Goal: Information Seeking & Learning: Learn about a topic

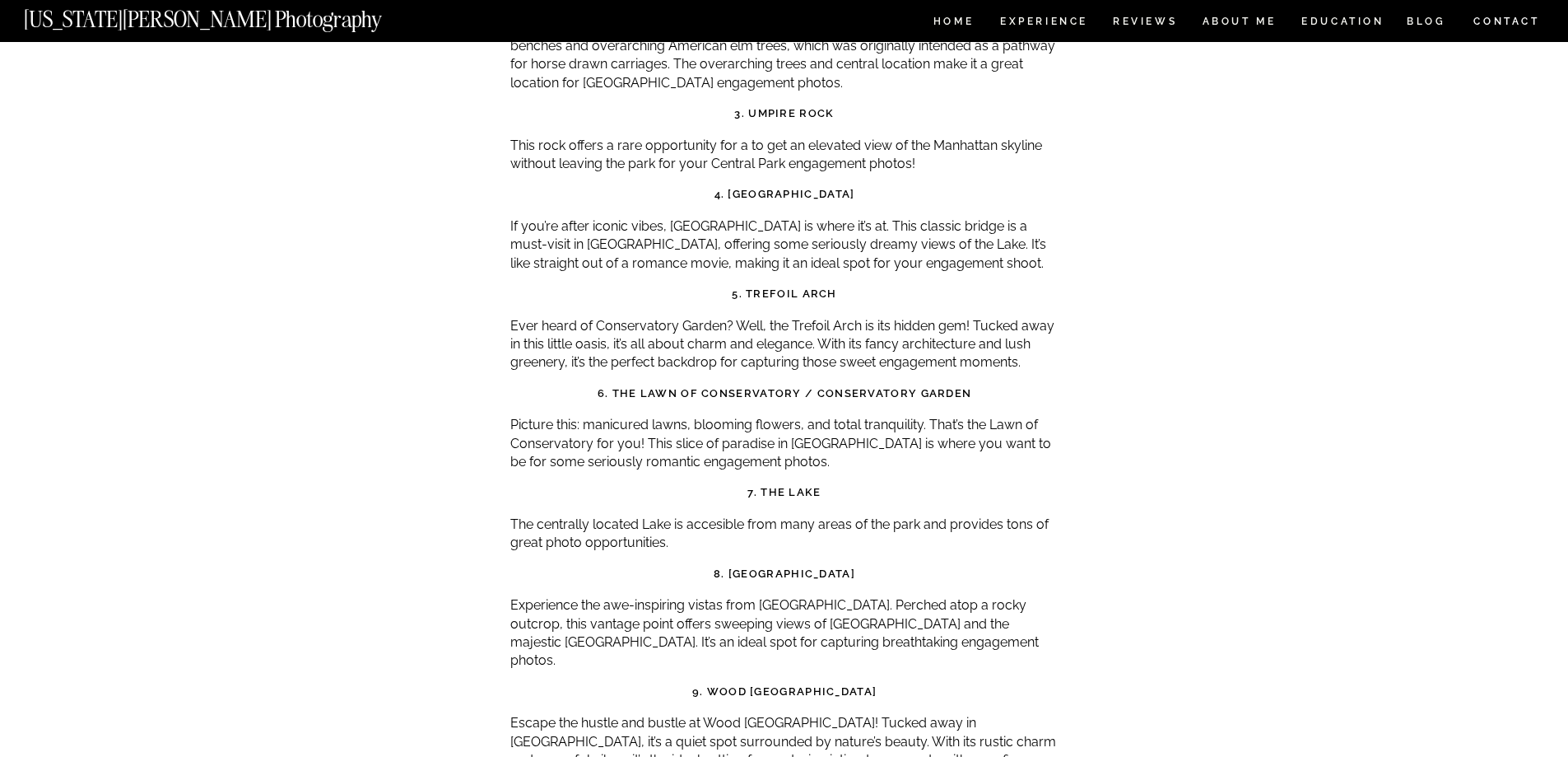
scroll to position [5600, 0]
click at [748, 386] on strong "6. The Lawn of Conservatory / Conservatory Garden" at bounding box center [785, 393] width 375 height 12
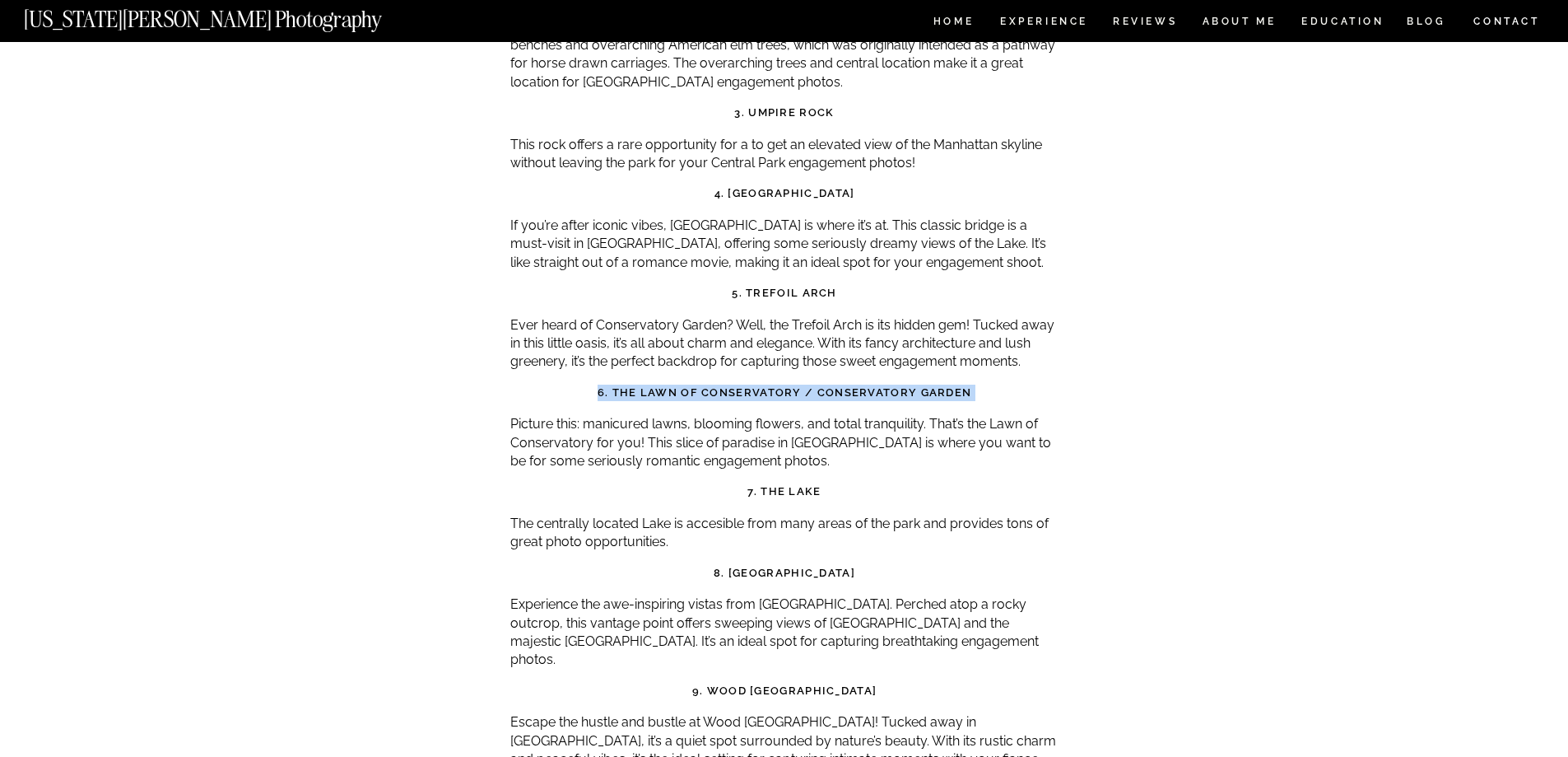
click at [748, 386] on strong "6. The Lawn of Conservatory / Conservatory Garden" at bounding box center [785, 393] width 375 height 12
drag, startPoint x: 989, startPoint y: 317, endPoint x: 817, endPoint y: 311, distance: 172.1
click at [817, 385] on h3 "6. The Lawn of Conservatory / Conservatory Garden" at bounding box center [785, 393] width 549 height 17
copy strong "Conservatory Garden"
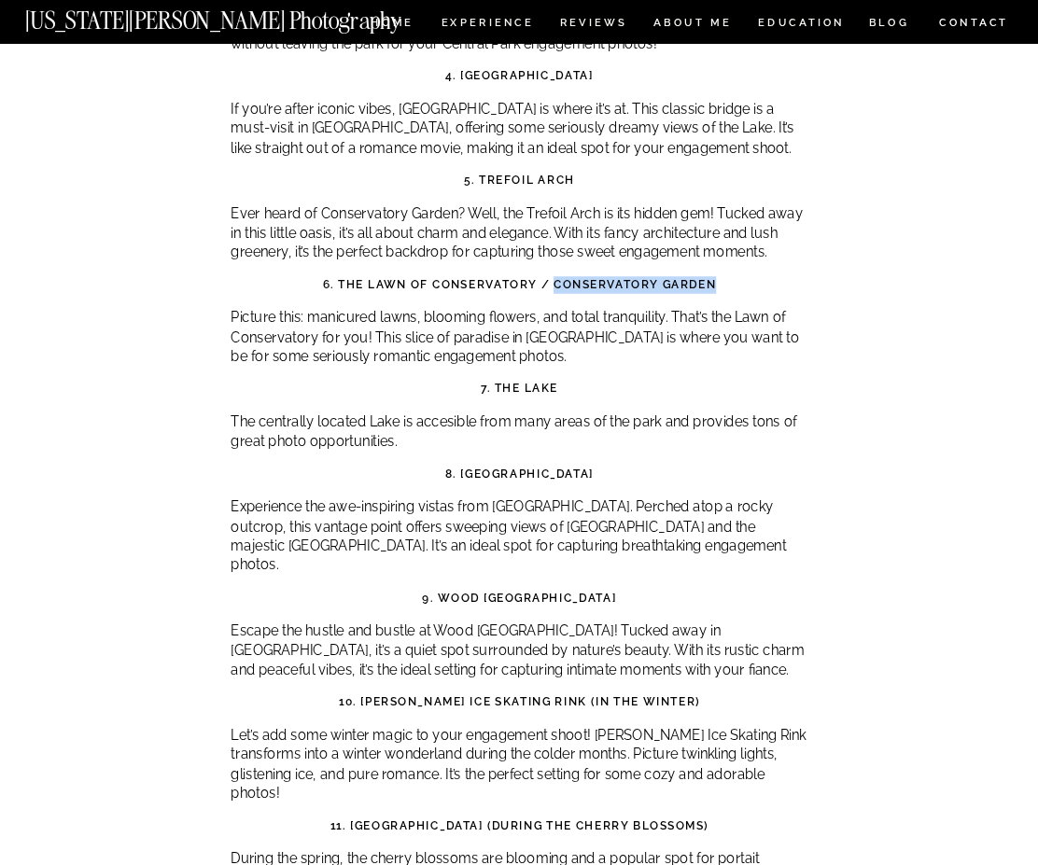
scroll to position [6012, 0]
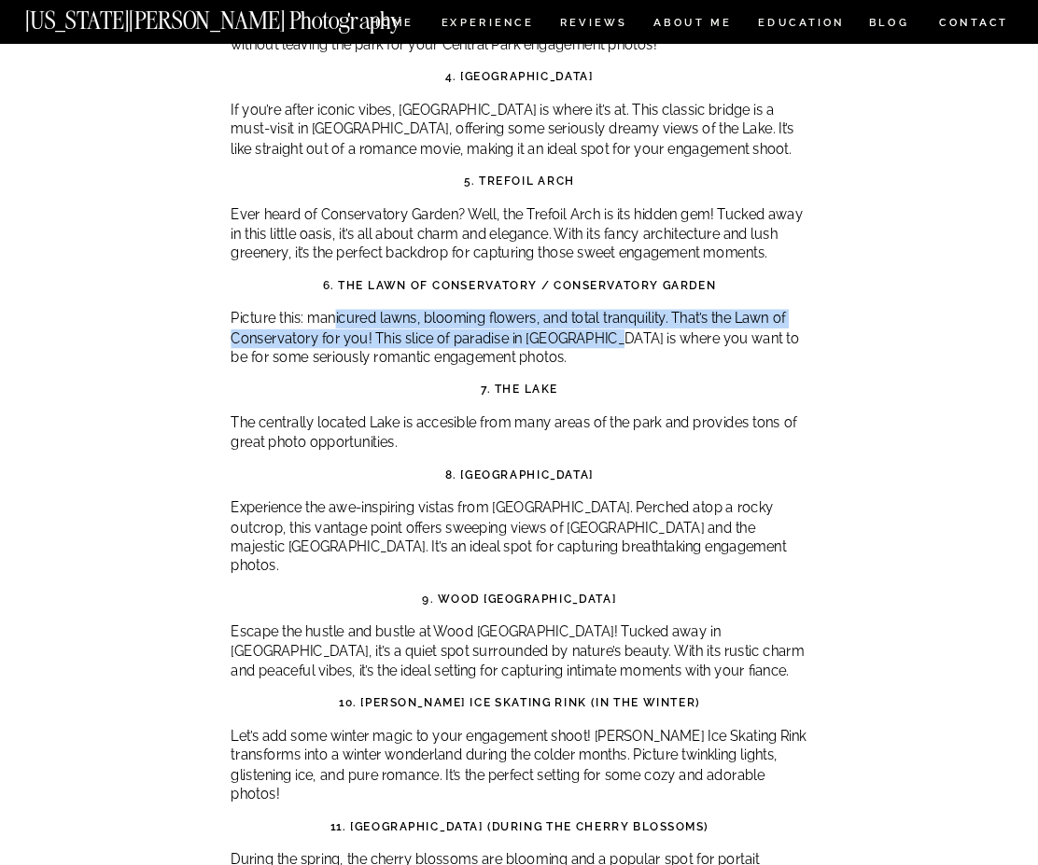
drag, startPoint x: 333, startPoint y: 231, endPoint x: 605, endPoint y: 248, distance: 272.2
click at [605, 309] on p "Picture this: manicured lawns, blooming flowers, and total tranquility. That’s …" at bounding box center [519, 338] width 577 height 58
drag, startPoint x: 618, startPoint y: 498, endPoint x: 435, endPoint y: 495, distance: 183.0
click at [435, 590] on h3 "9. Wood [GEOGRAPHIC_DATA]" at bounding box center [519, 598] width 577 height 17
copy strong "Wood Chip Vantage Point"
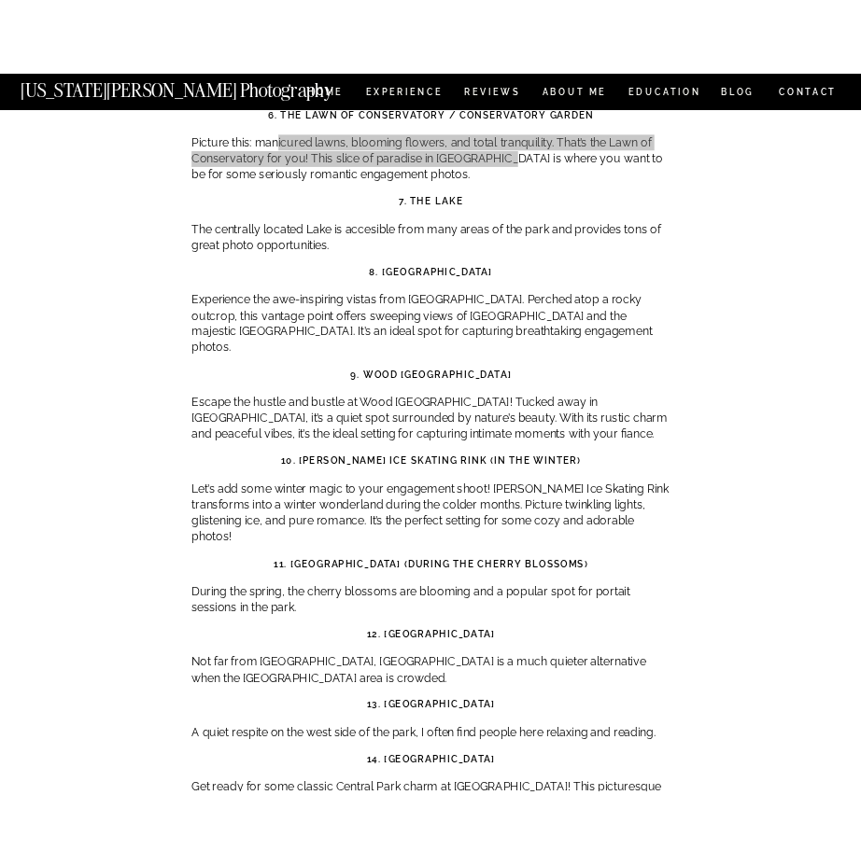
scroll to position [6292, 0]
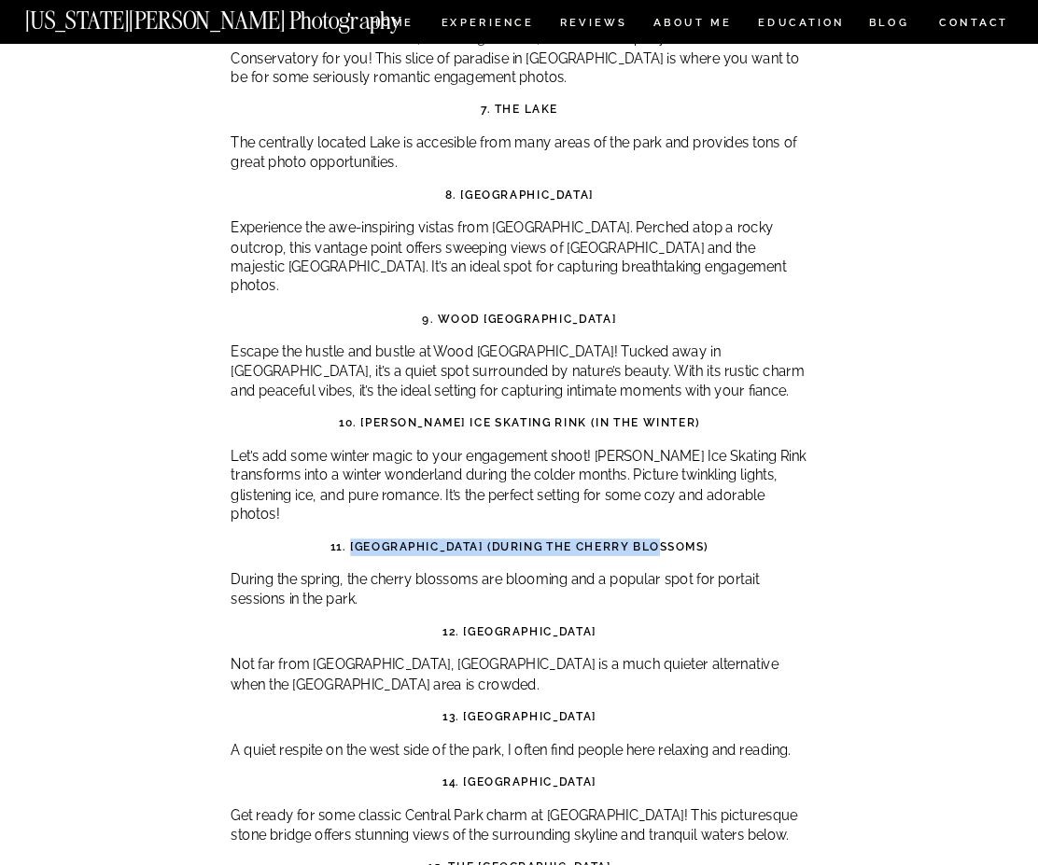
drag, startPoint x: 706, startPoint y: 442, endPoint x: 377, endPoint y: 442, distance: 328.6
click at [377, 539] on h3 "11. [GEOGRAPHIC_DATA] (during the cherry blossoms)" at bounding box center [519, 547] width 577 height 17
copy strong "Cherry Hill (during the cherry blossoms)"
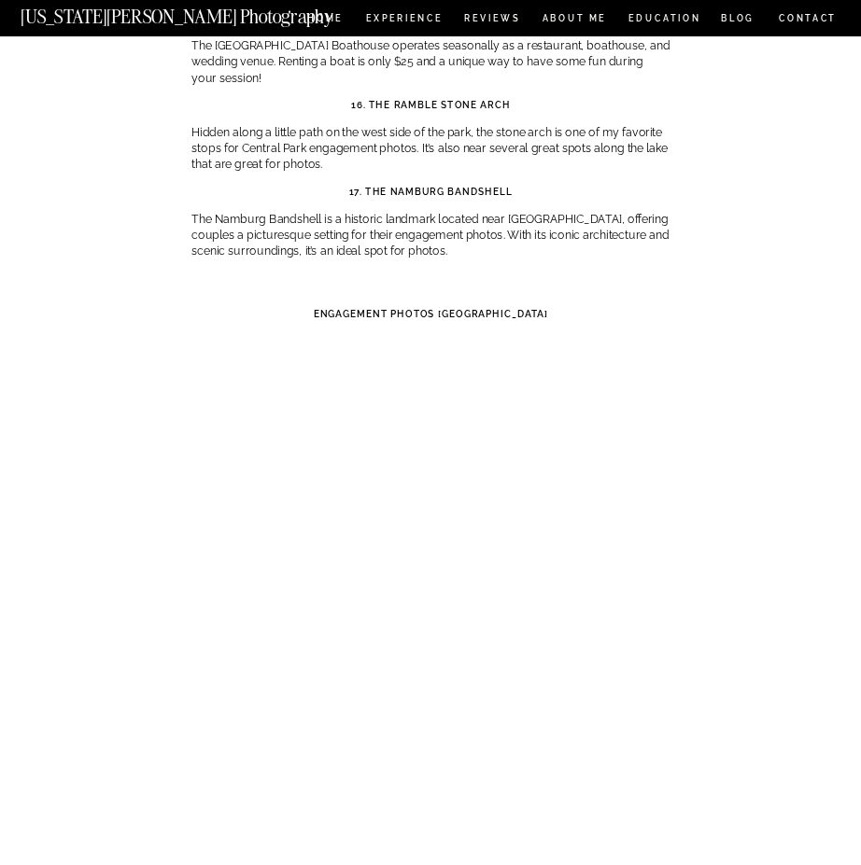
scroll to position [5919, 0]
